Goal: Transaction & Acquisition: Purchase product/service

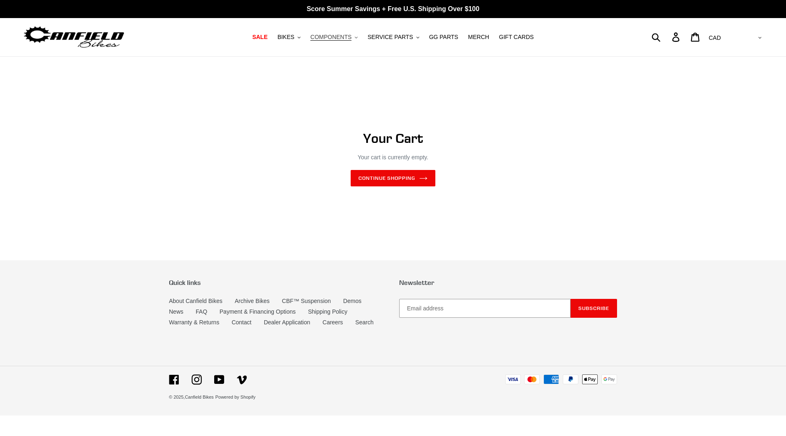
click at [328, 38] on span "COMPONENTS" at bounding box center [330, 37] width 41 height 7
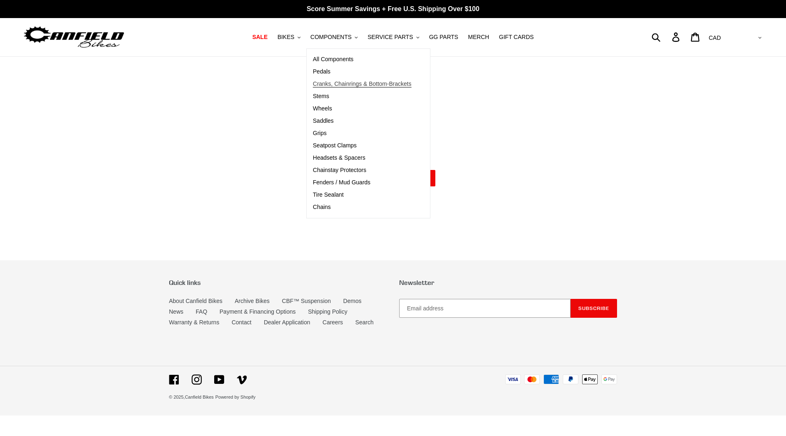
click at [336, 84] on span "Cranks, Chainrings & Bottom-Brackets" at bounding box center [362, 84] width 99 height 7
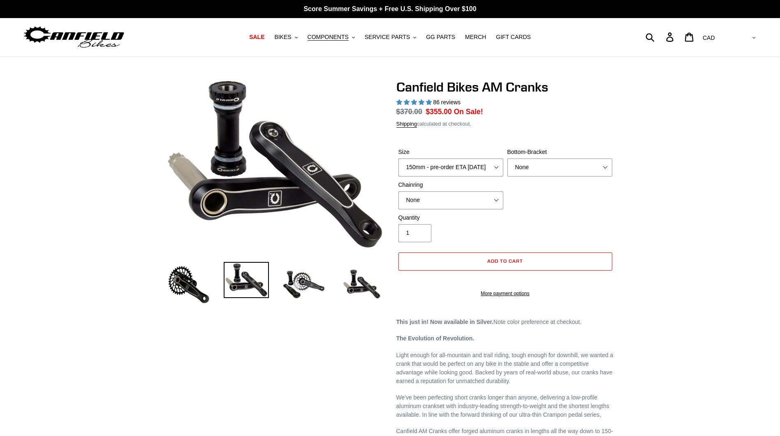
select select "highest-rating"
click at [496, 168] on select "150mm - pre-order ETA 9/30/25 155mm - pre-order ETA 9/30/25 160mm - pre-order E…" at bounding box center [450, 168] width 105 height 18
select select "160mm - pre-order ETA 9/30/25"
click at [398, 159] on select "150mm - pre-order ETA 9/30/25 155mm - pre-order ETA 9/30/25 160mm - pre-order E…" at bounding box center [450, 168] width 105 height 18
